Goal: Navigation & Orientation: Understand site structure

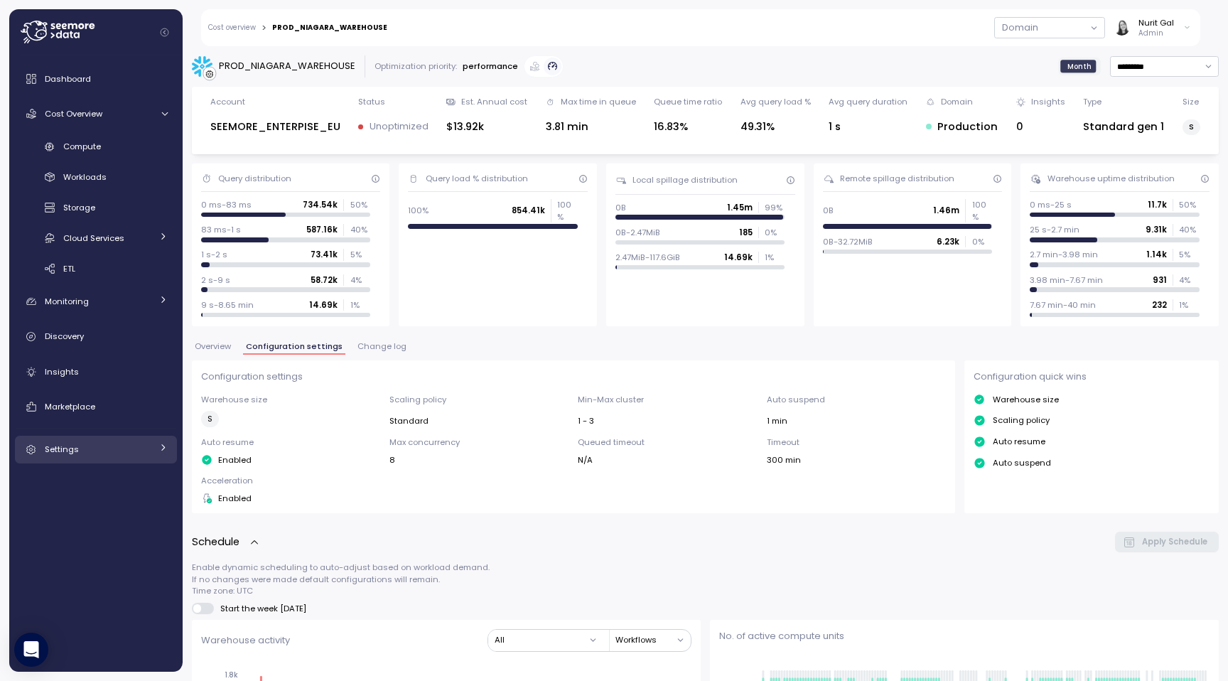
click at [69, 448] on span "Settings" at bounding box center [62, 448] width 34 height 11
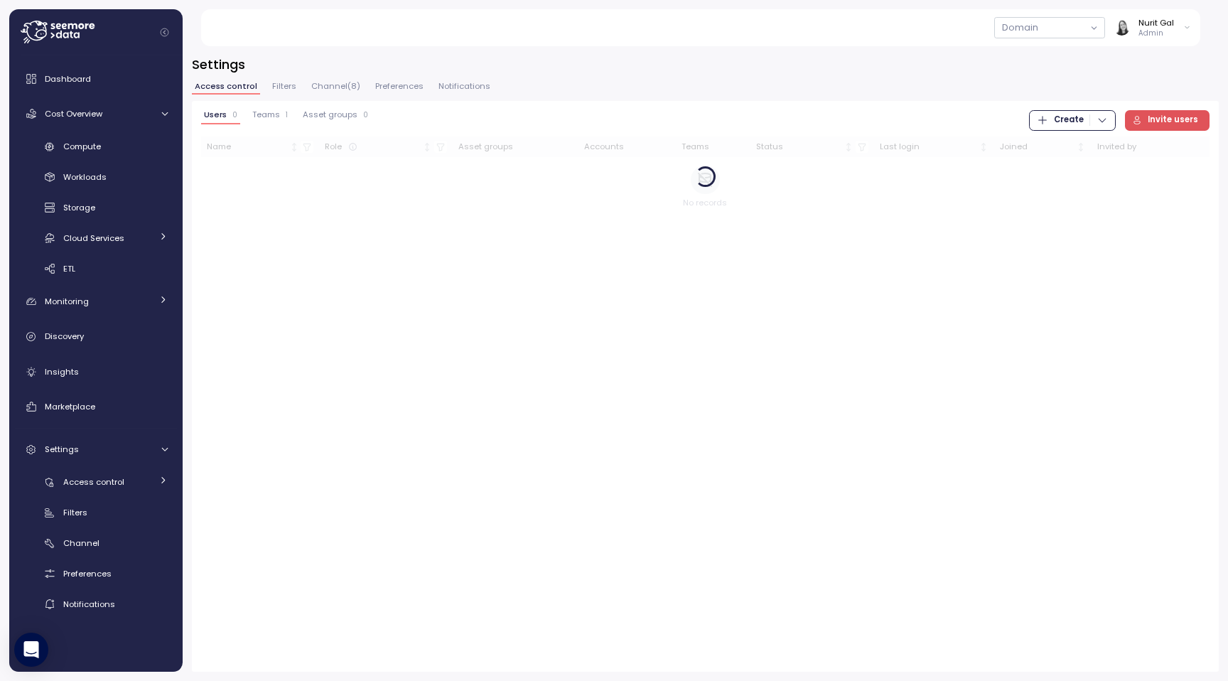
click at [285, 85] on span "Filters" at bounding box center [284, 86] width 24 height 8
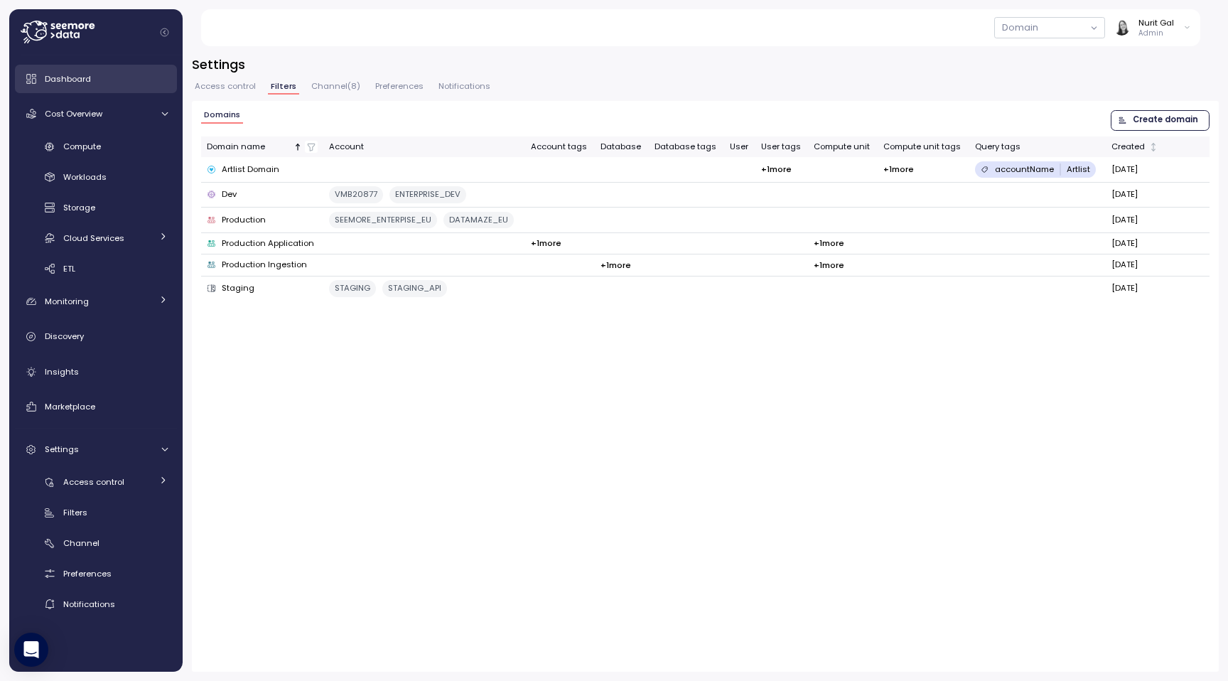
click at [119, 84] on div "Dashboard" at bounding box center [106, 79] width 123 height 14
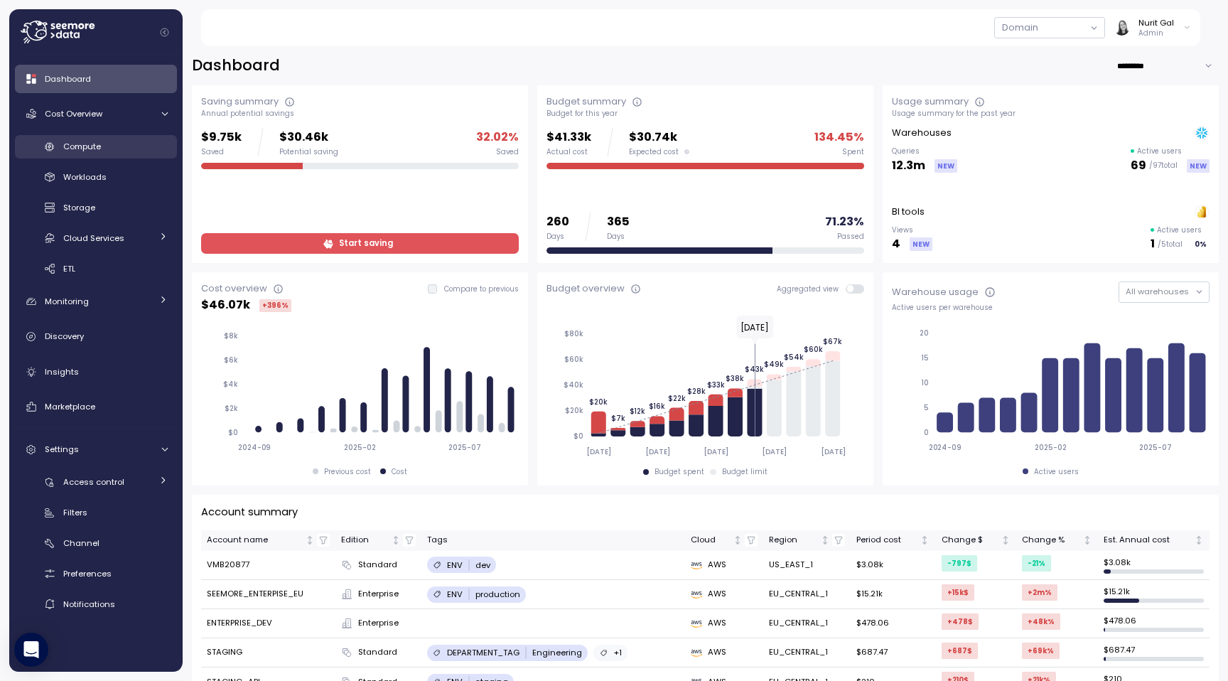
click at [99, 140] on div "Compute" at bounding box center [115, 146] width 104 height 14
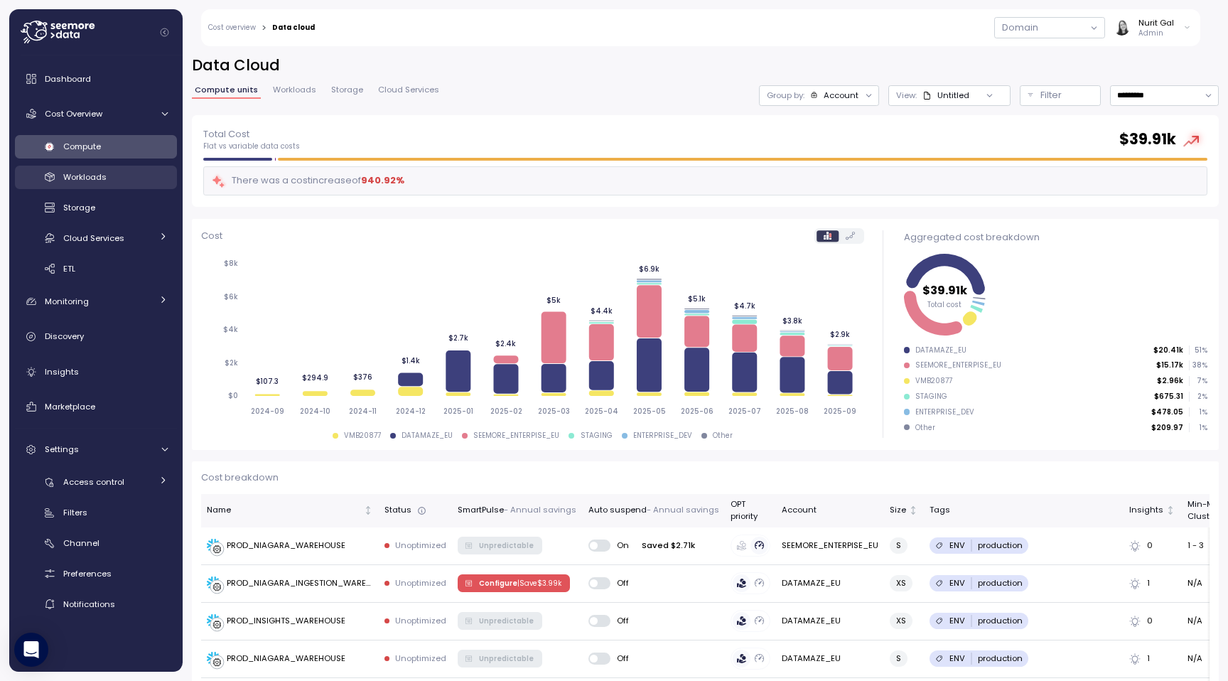
click at [146, 183] on div "Workloads" at bounding box center [115, 177] width 104 height 14
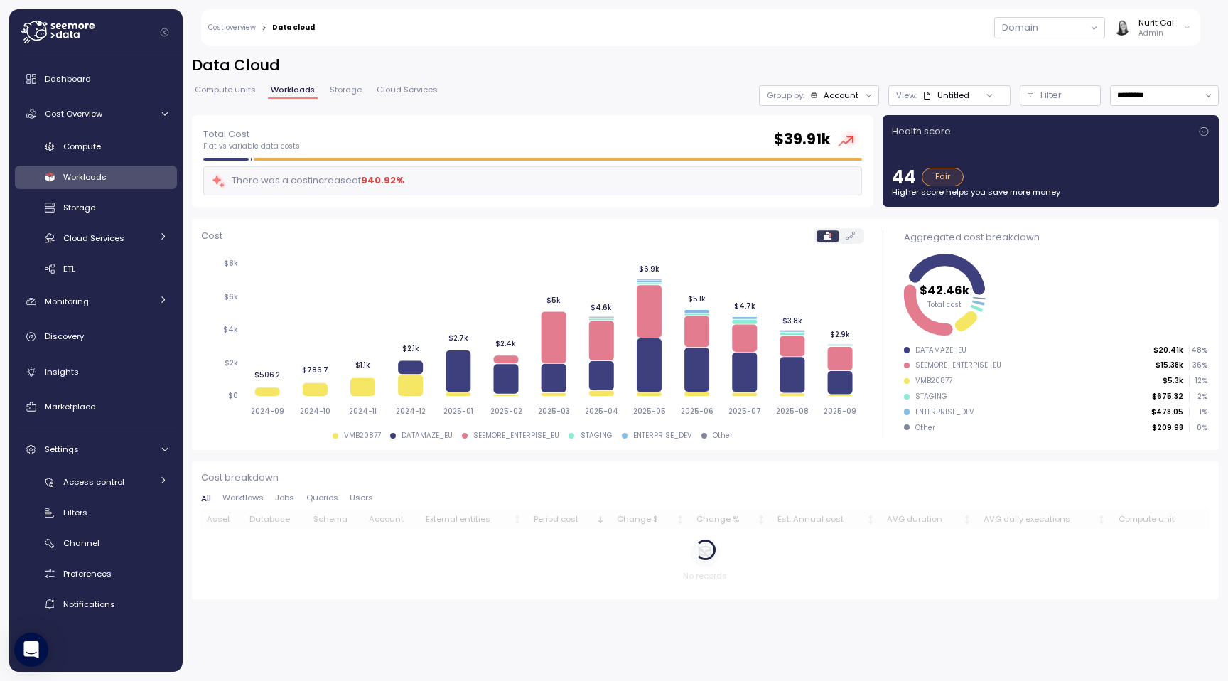
click at [1205, 124] on div "Health score" at bounding box center [1051, 131] width 318 height 14
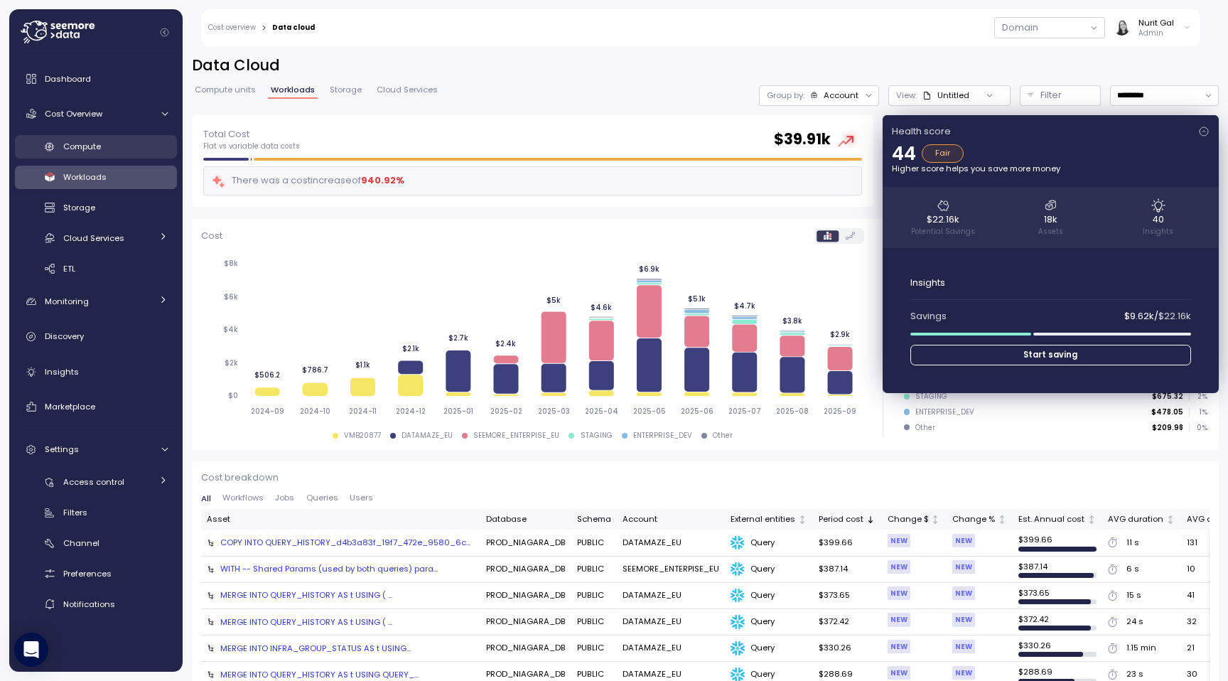
click at [121, 142] on div "Compute" at bounding box center [115, 146] width 104 height 14
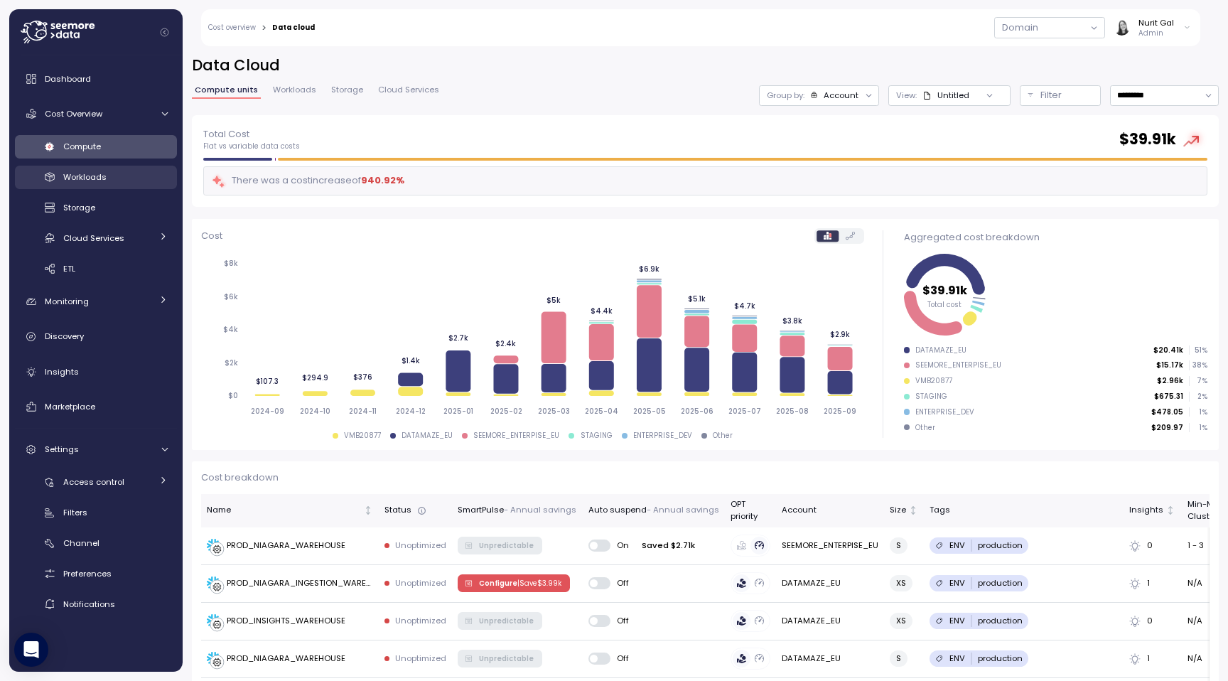
click at [85, 182] on span "Workloads" at bounding box center [84, 176] width 43 height 11
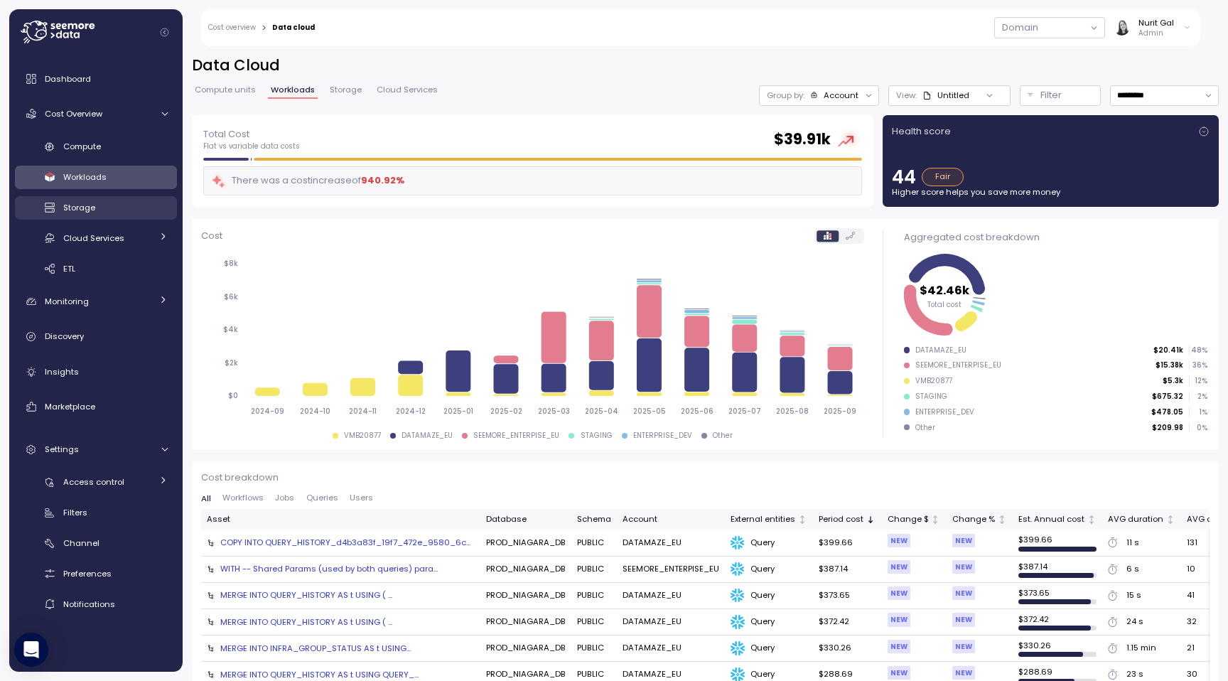
click at [87, 207] on span "Storage" at bounding box center [79, 207] width 32 height 11
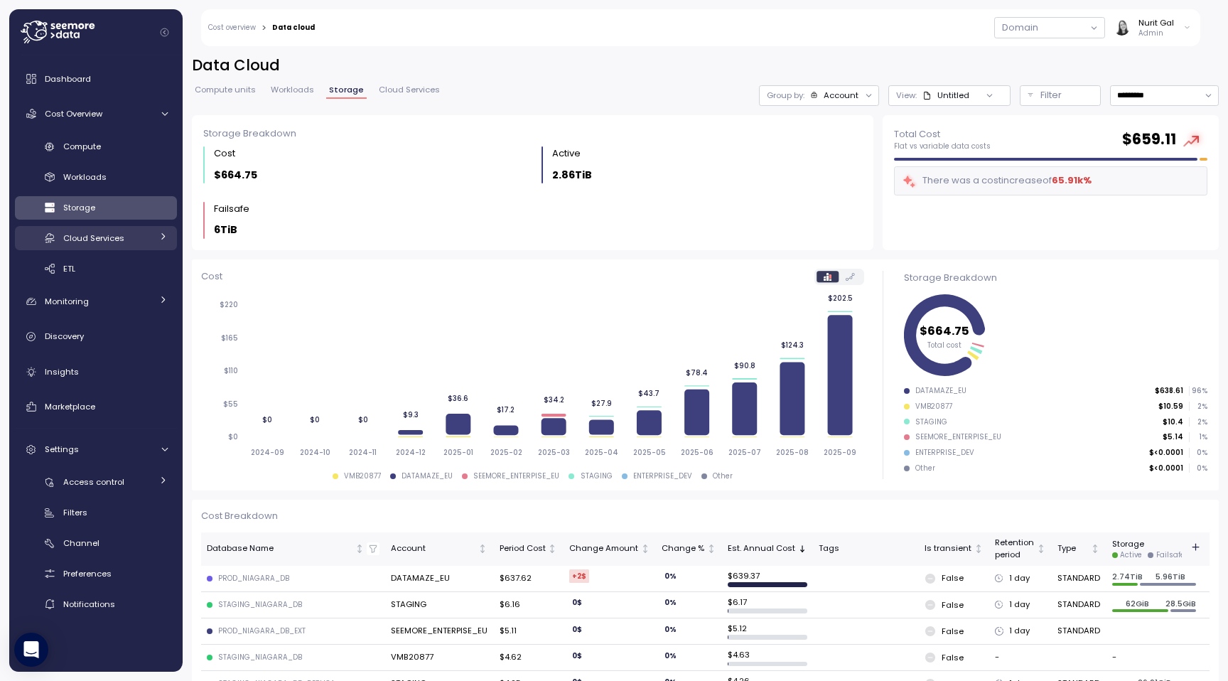
click at [93, 234] on span "Cloud Services" at bounding box center [93, 237] width 61 height 11
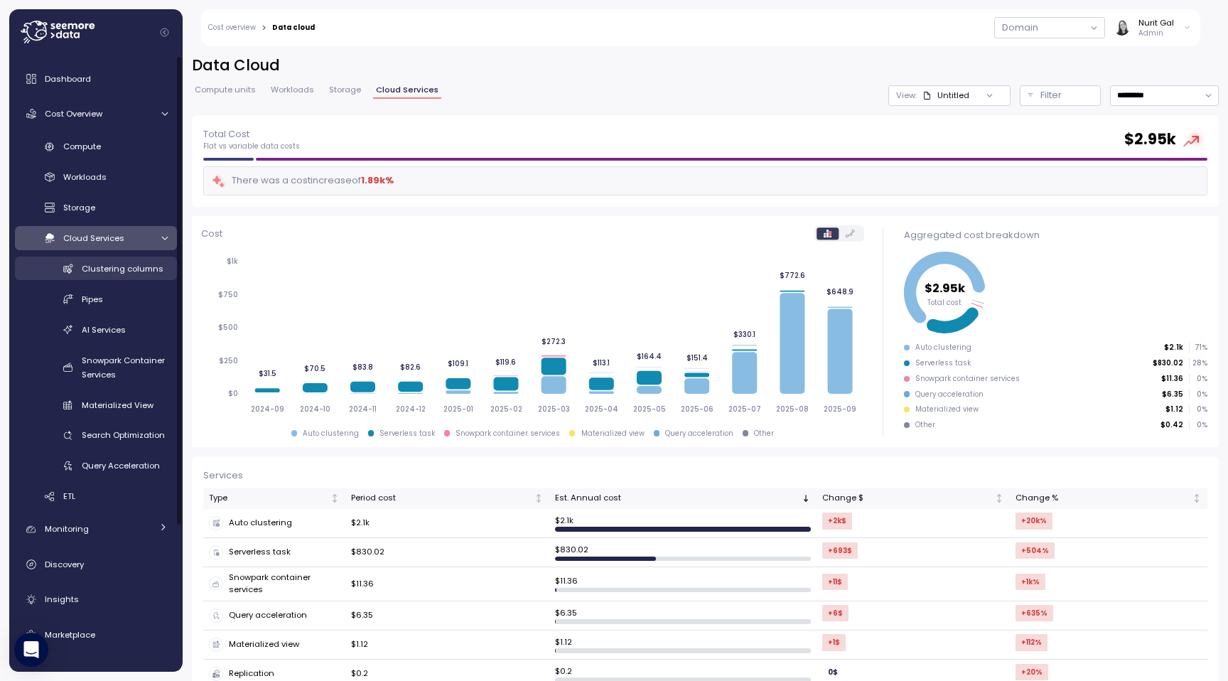
click at [99, 267] on span "Clustering columns" at bounding box center [123, 268] width 82 height 11
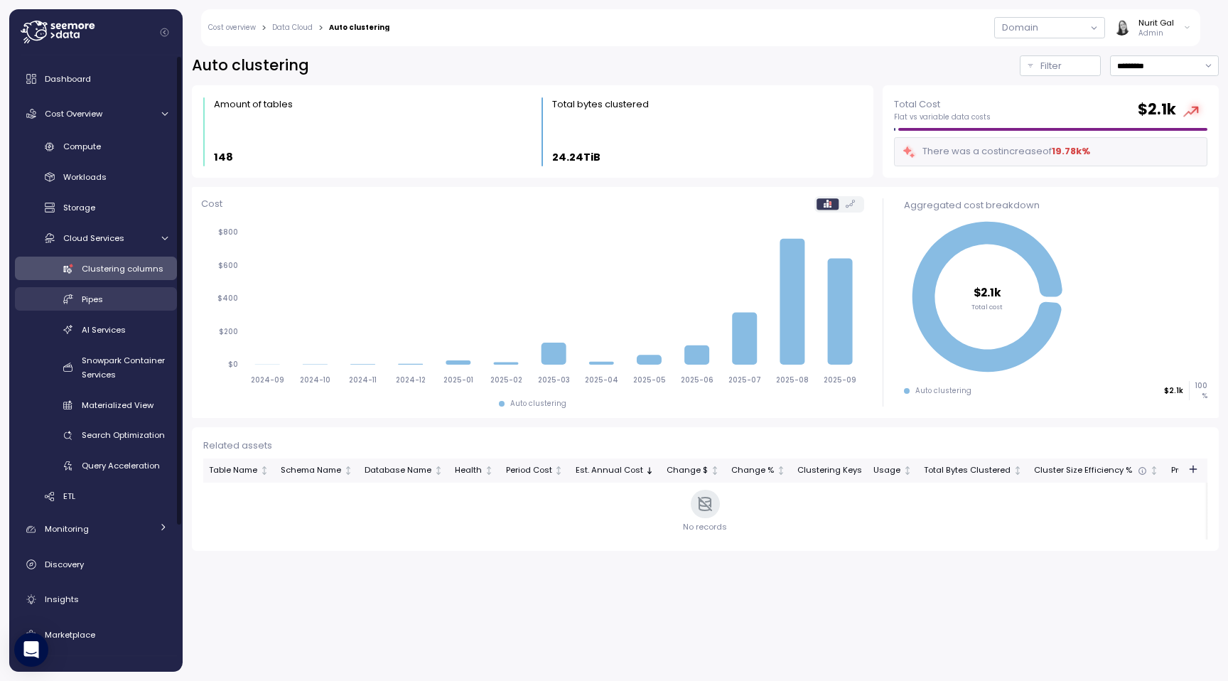
click at [99, 298] on span "Pipes" at bounding box center [92, 298] width 21 height 11
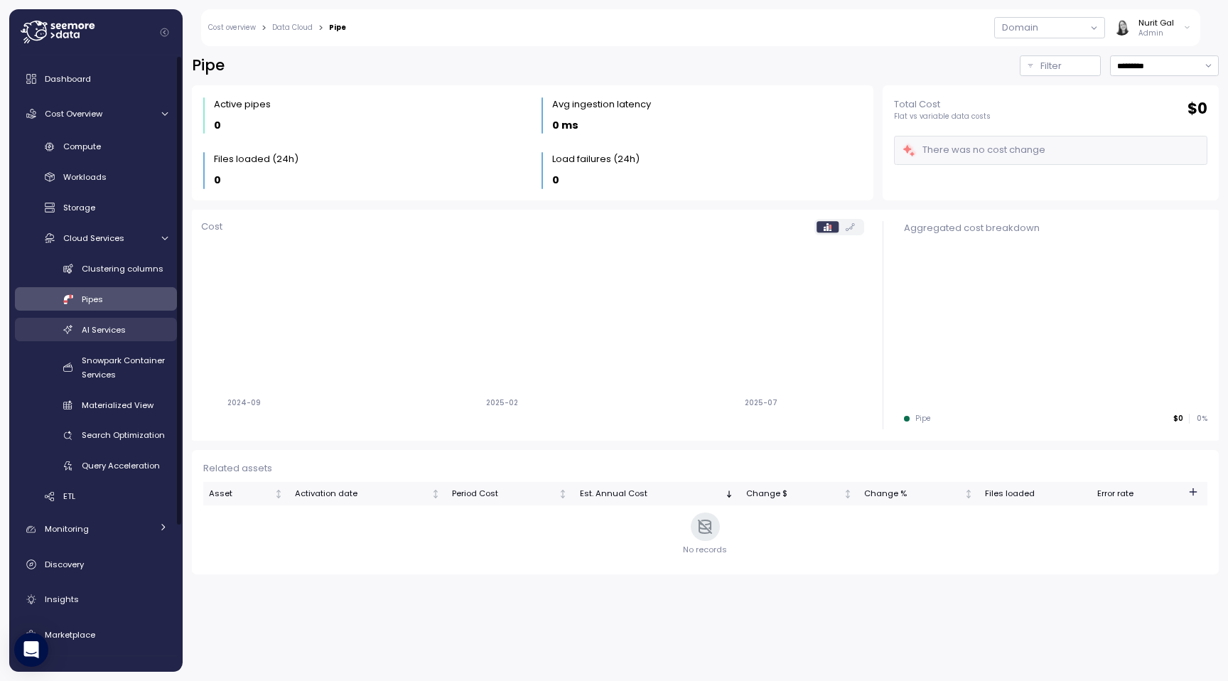
click at [107, 335] on div "AI Services" at bounding box center [125, 330] width 86 height 14
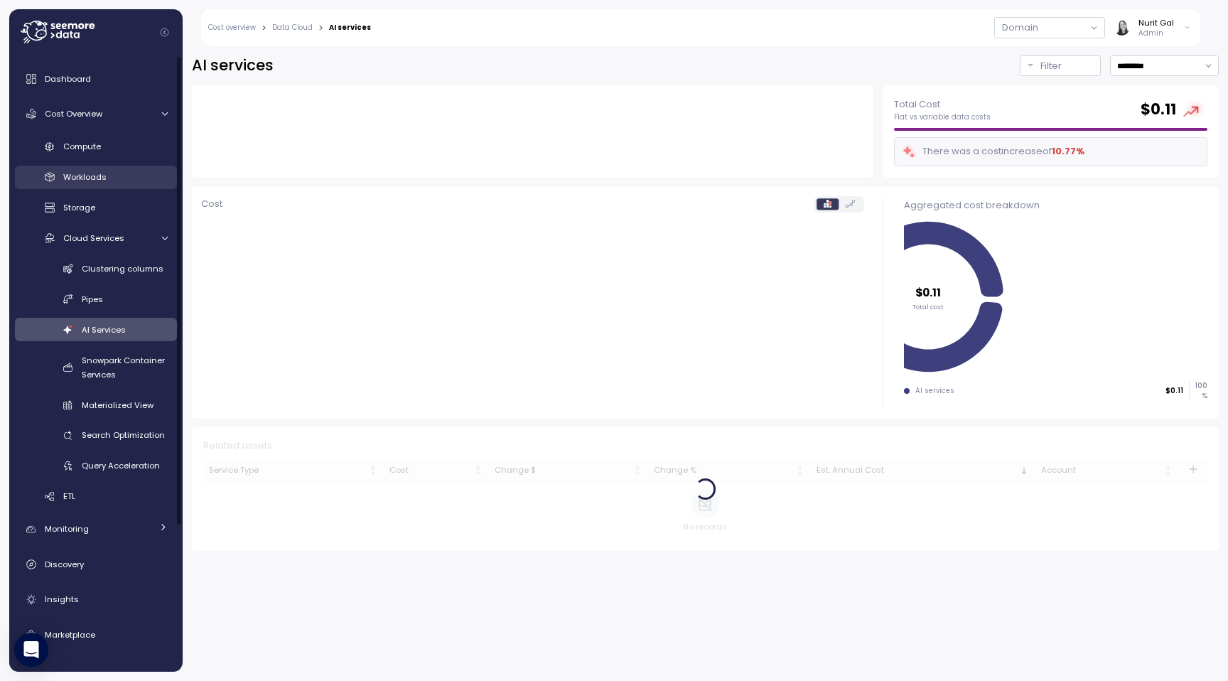
click at [97, 186] on link "Workloads" at bounding box center [96, 177] width 162 height 23
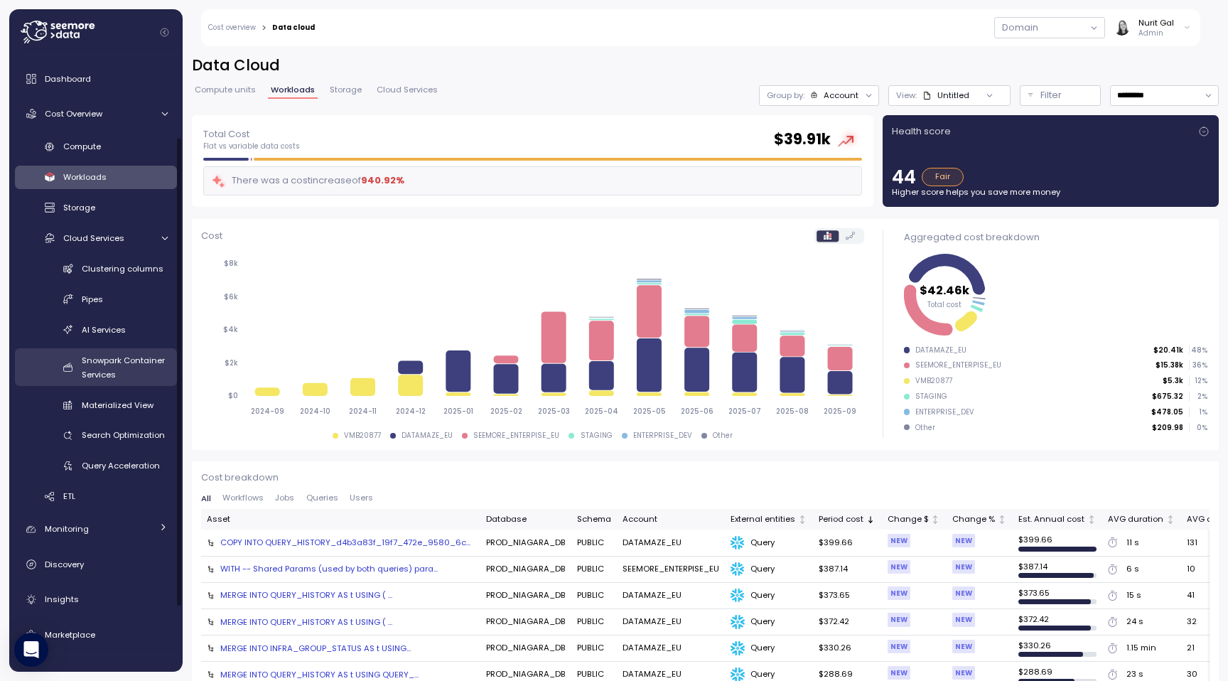
scroll to position [106, 0]
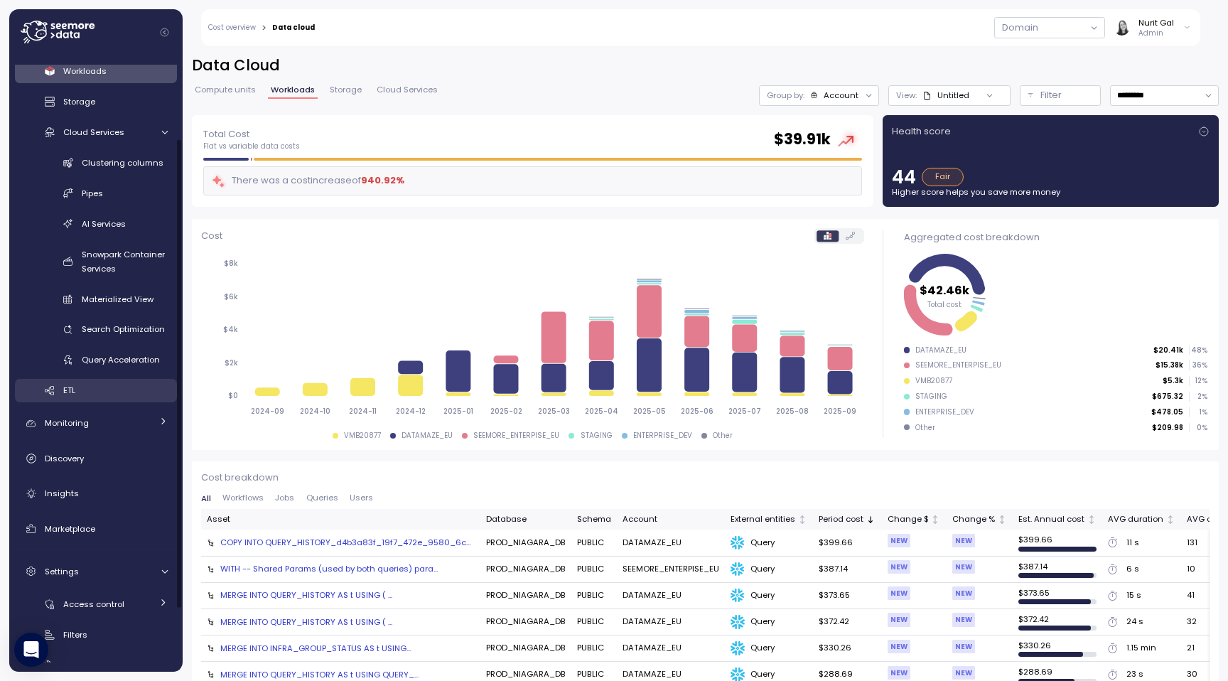
click at [104, 401] on link "ETL" at bounding box center [96, 390] width 162 height 23
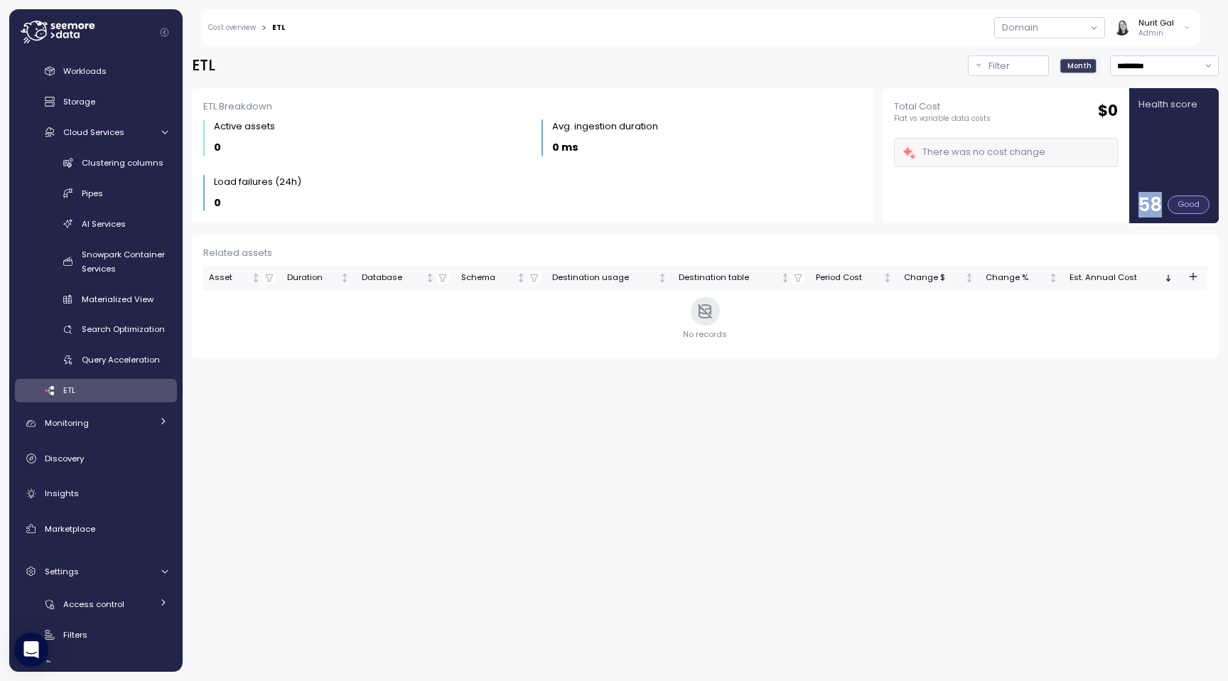
drag, startPoint x: 1172, startPoint y: 114, endPoint x: 1158, endPoint y: 201, distance: 88.7
click at [1158, 202] on div "Health score 58 Good" at bounding box center [1173, 155] width 71 height 117
click at [1158, 201] on p "58" at bounding box center [1149, 204] width 23 height 18
click at [88, 411] on link "Monitoring" at bounding box center [96, 423] width 162 height 28
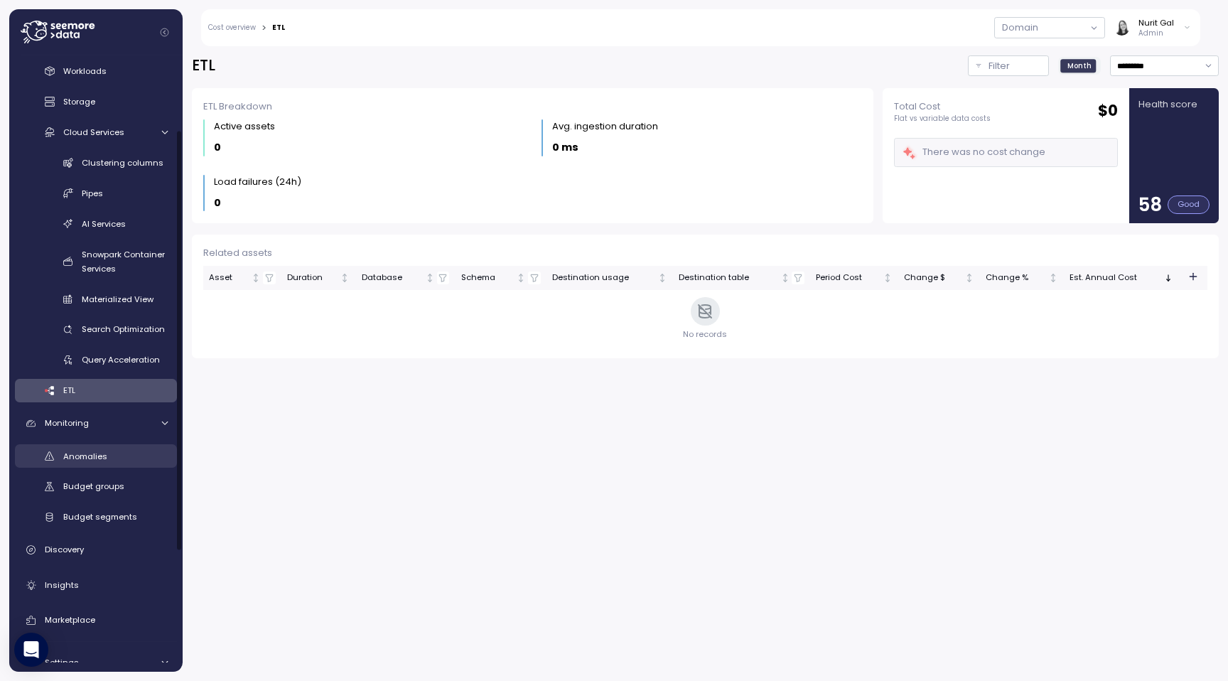
click at [98, 456] on span "Anomalies" at bounding box center [85, 456] width 44 height 11
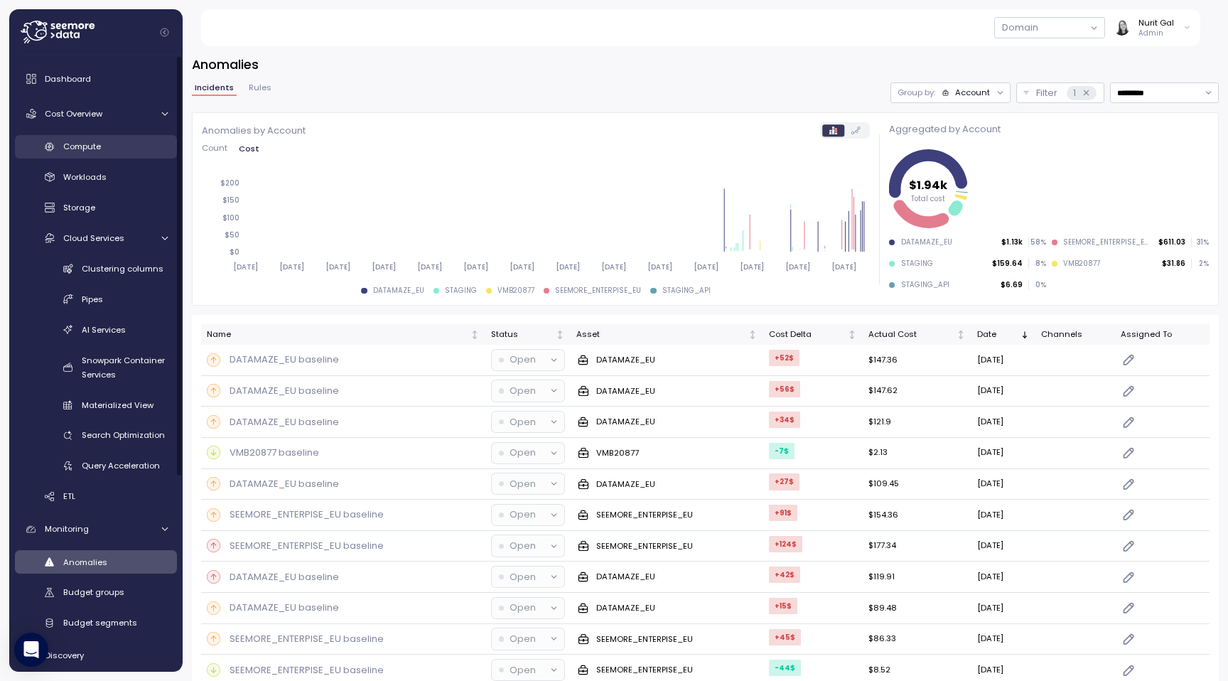
click at [74, 141] on span "Compute" at bounding box center [82, 146] width 38 height 11
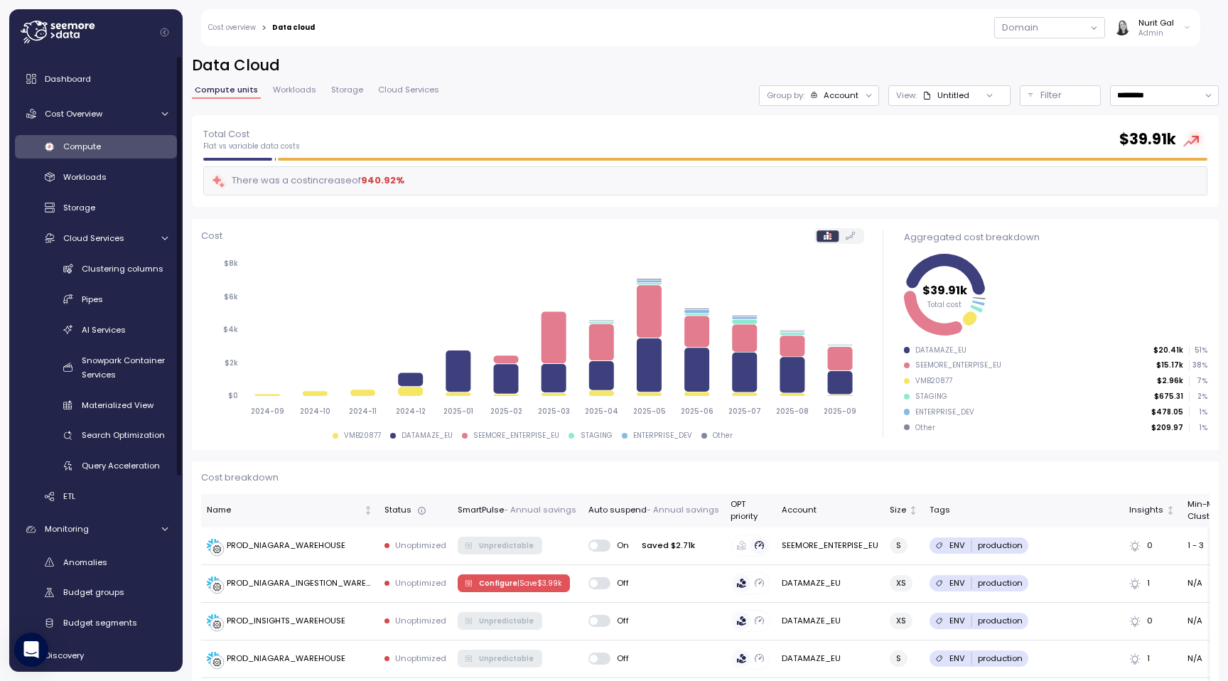
click at [88, 190] on div "Compute Workloads Storage Cloud Services Clustering columns Pipes AI Services S…" at bounding box center [96, 321] width 162 height 373
click at [88, 187] on link "Workloads" at bounding box center [96, 177] width 162 height 23
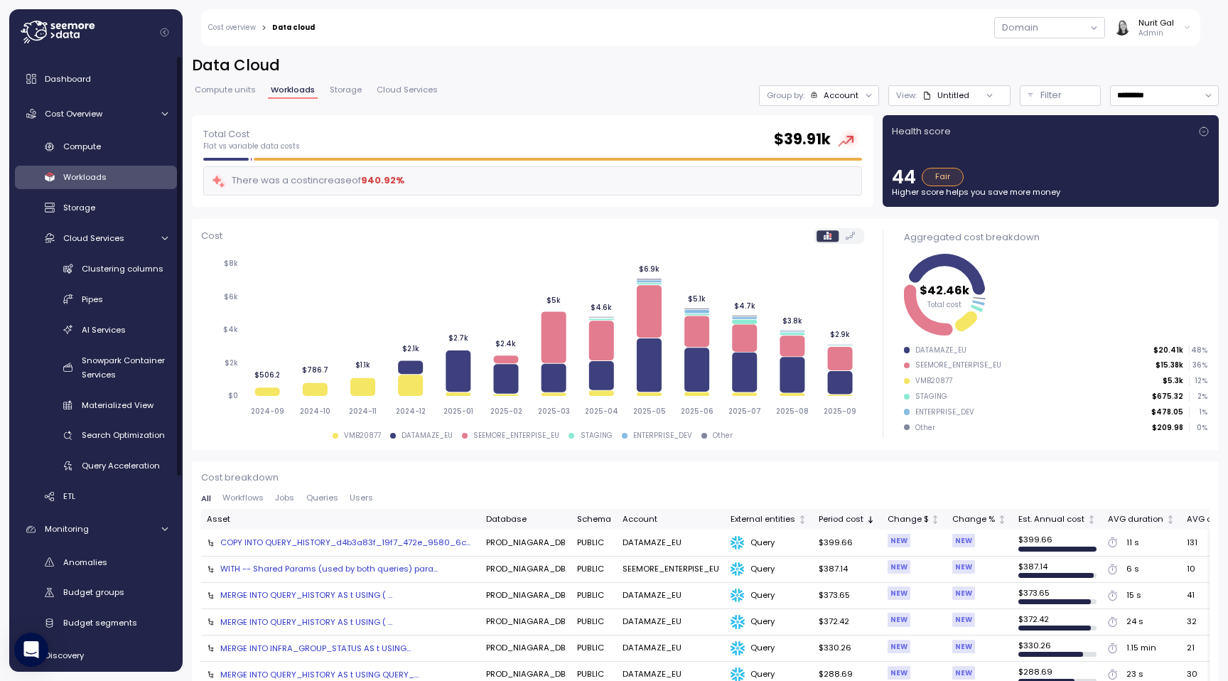
click at [1207, 126] on icon at bounding box center [1203, 131] width 11 height 11
